Goal: Browse casually: Explore the website without a specific task or goal

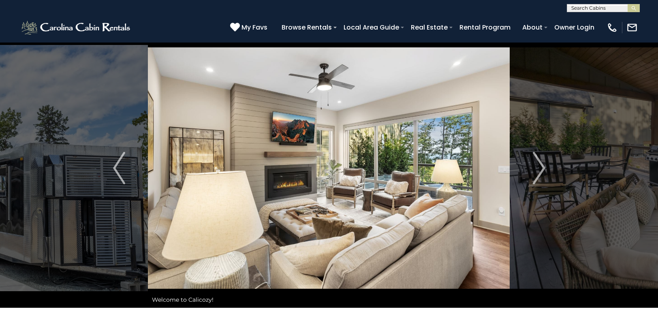
scroll to position [6, 0]
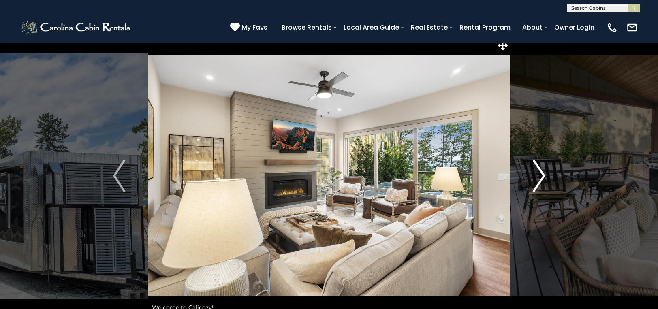
click at [543, 175] on img "Next" at bounding box center [539, 176] width 12 height 32
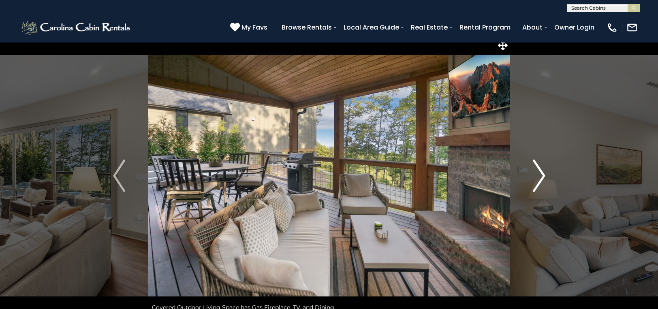
click at [543, 175] on img "Next" at bounding box center [539, 176] width 12 height 32
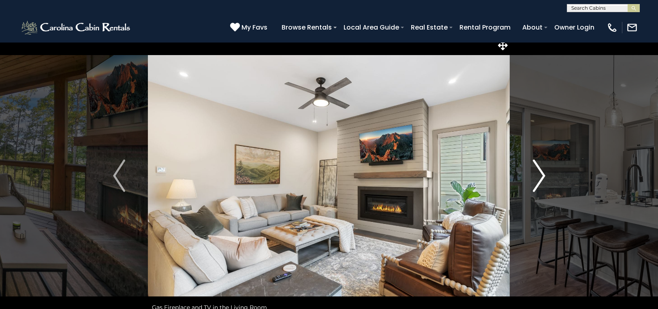
click at [543, 175] on img "Next" at bounding box center [539, 176] width 12 height 32
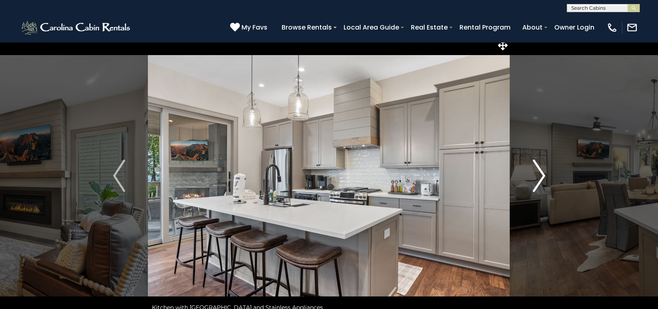
click at [543, 175] on img "Next" at bounding box center [539, 176] width 12 height 32
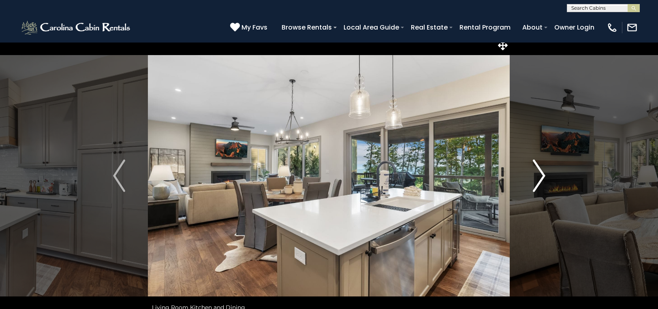
click at [543, 175] on img "Next" at bounding box center [539, 176] width 12 height 32
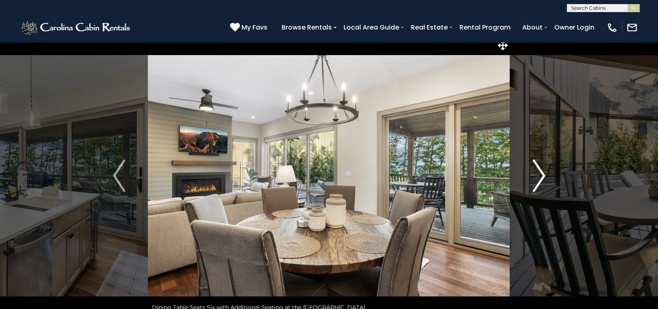
click at [543, 173] on img "Next" at bounding box center [539, 176] width 12 height 32
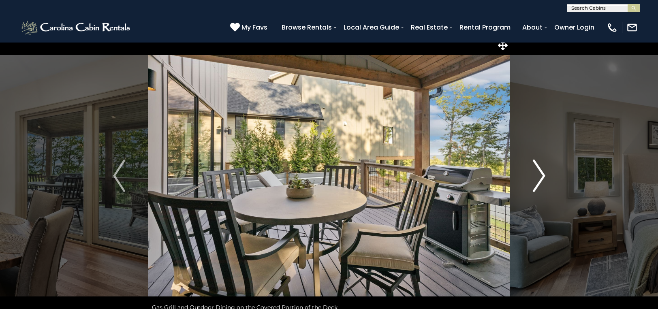
click at [543, 173] on img "Next" at bounding box center [539, 176] width 12 height 32
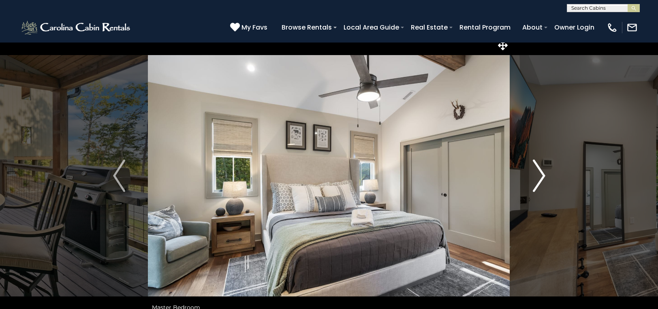
click at [543, 173] on img "Next" at bounding box center [539, 176] width 12 height 32
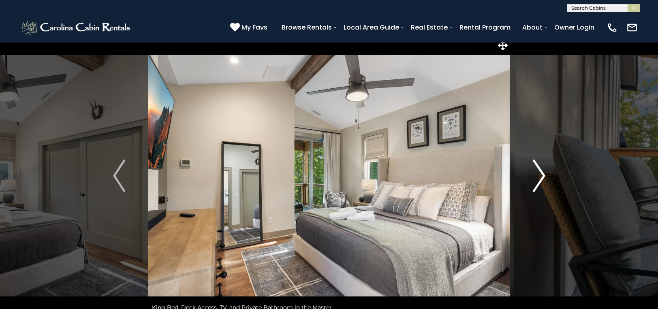
click at [540, 175] on img "Next" at bounding box center [539, 176] width 12 height 32
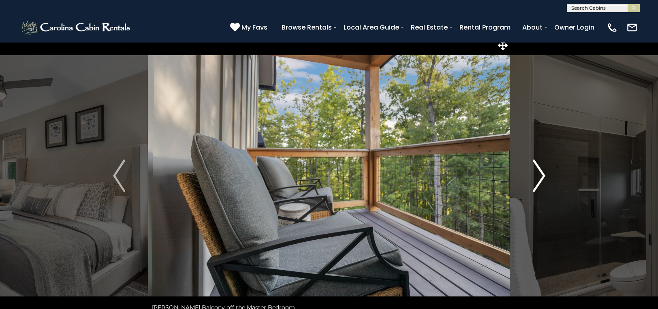
click at [540, 175] on img "Next" at bounding box center [539, 176] width 12 height 32
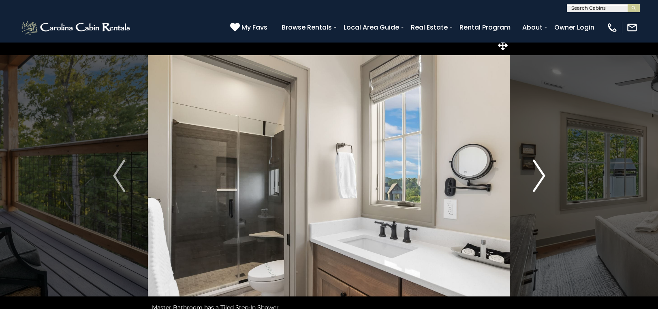
click at [540, 175] on img "Next" at bounding box center [539, 176] width 12 height 32
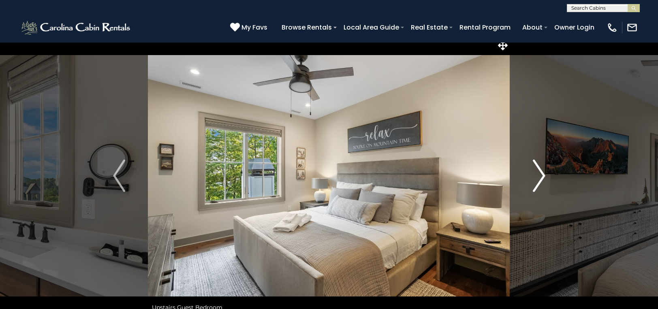
click at [540, 175] on img "Next" at bounding box center [539, 176] width 12 height 32
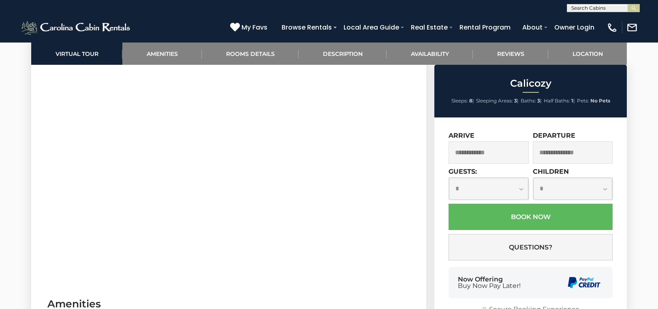
scroll to position [411, 0]
